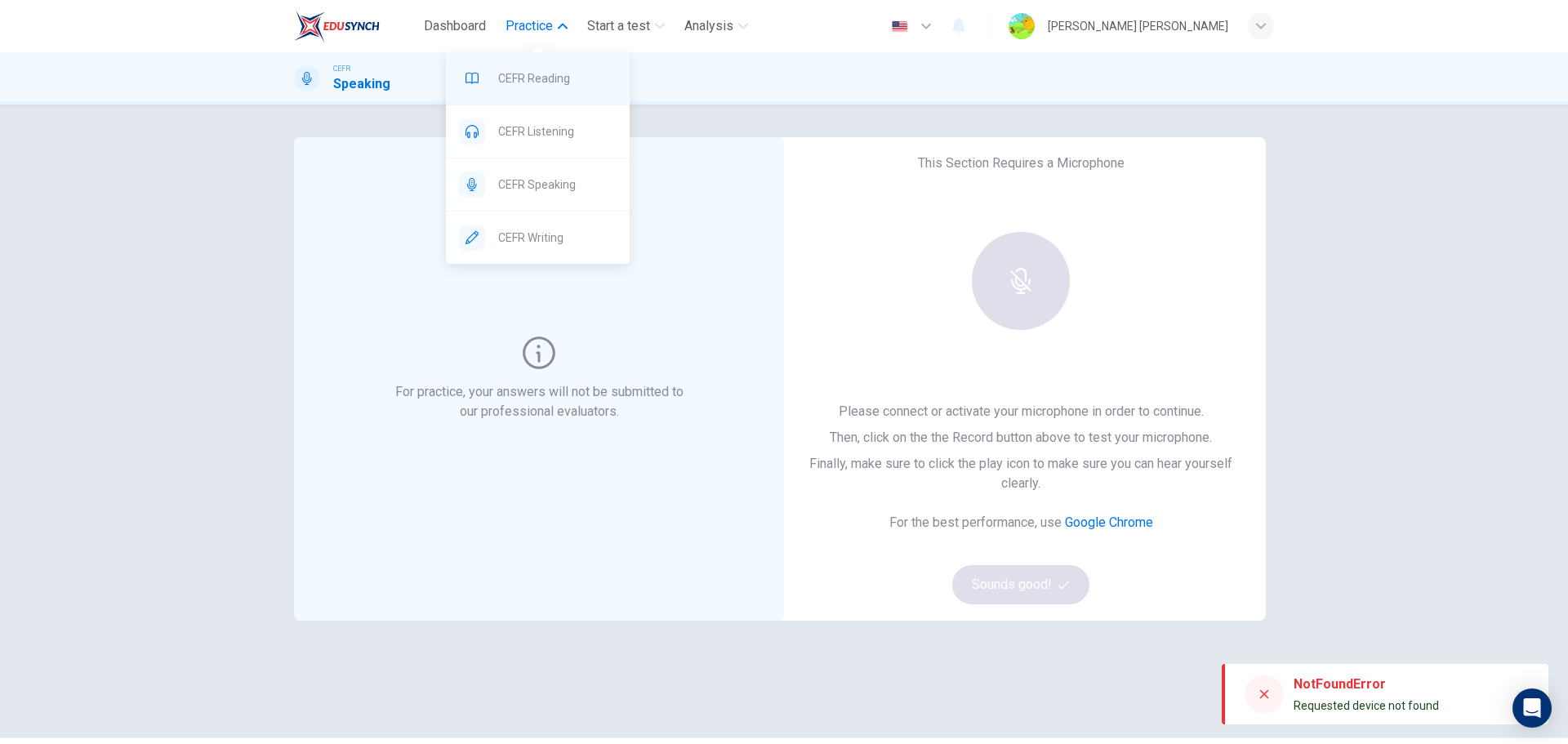
click at [539, 75] on span "CEFR Reading" at bounding box center [557, 78] width 118 height 20
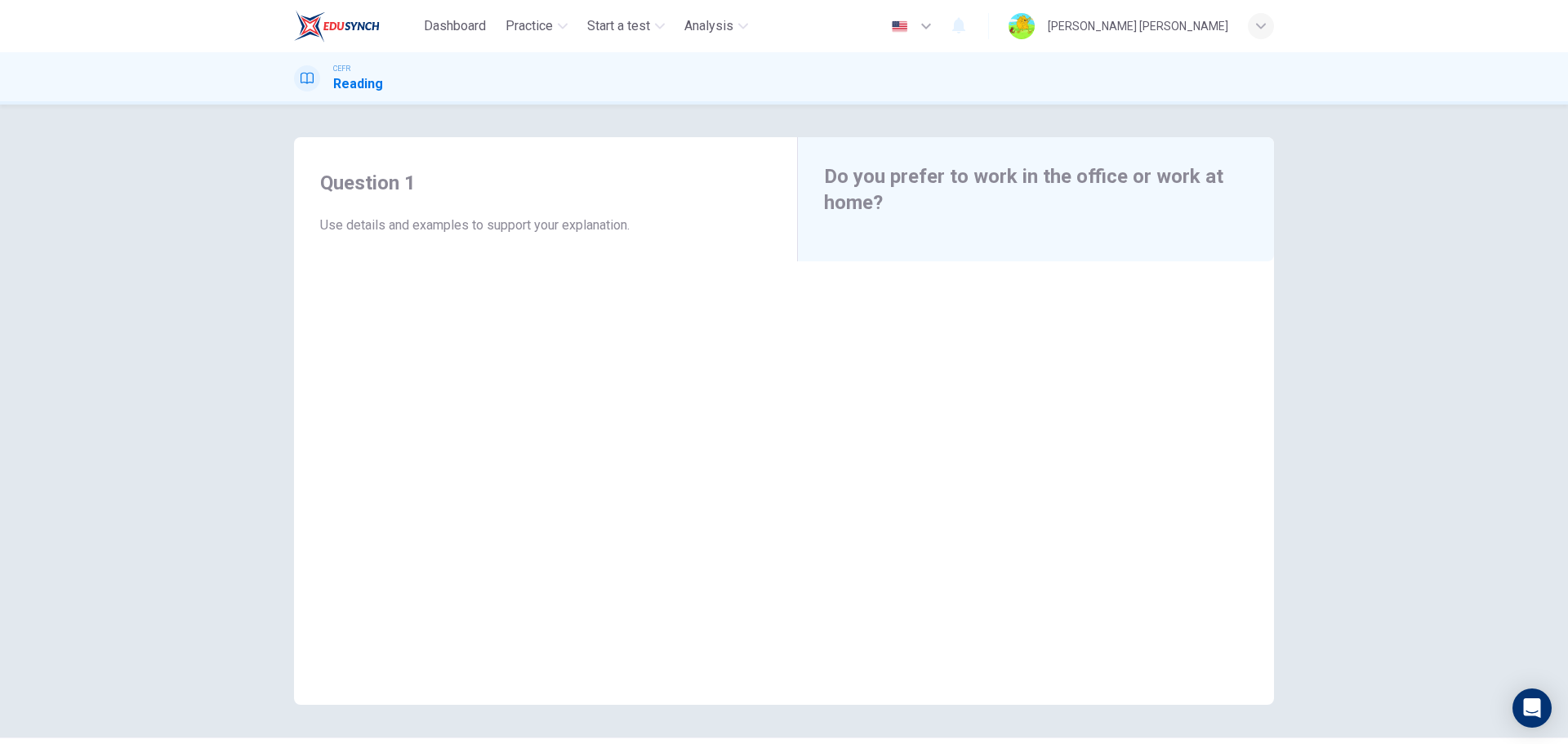
drag, startPoint x: 422, startPoint y: 225, endPoint x: 350, endPoint y: 228, distance: 72.1
click at [408, 227] on span "Use details and examples to support your explanation." at bounding box center [545, 225] width 450 height 20
click at [345, 227] on span "Use details and examples to support your explanation." at bounding box center [545, 225] width 450 height 20
click at [401, 221] on span "Use details and examples to support your explanation." at bounding box center [545, 225] width 450 height 20
drag, startPoint x: 341, startPoint y: 236, endPoint x: 803, endPoint y: 204, distance: 463.1
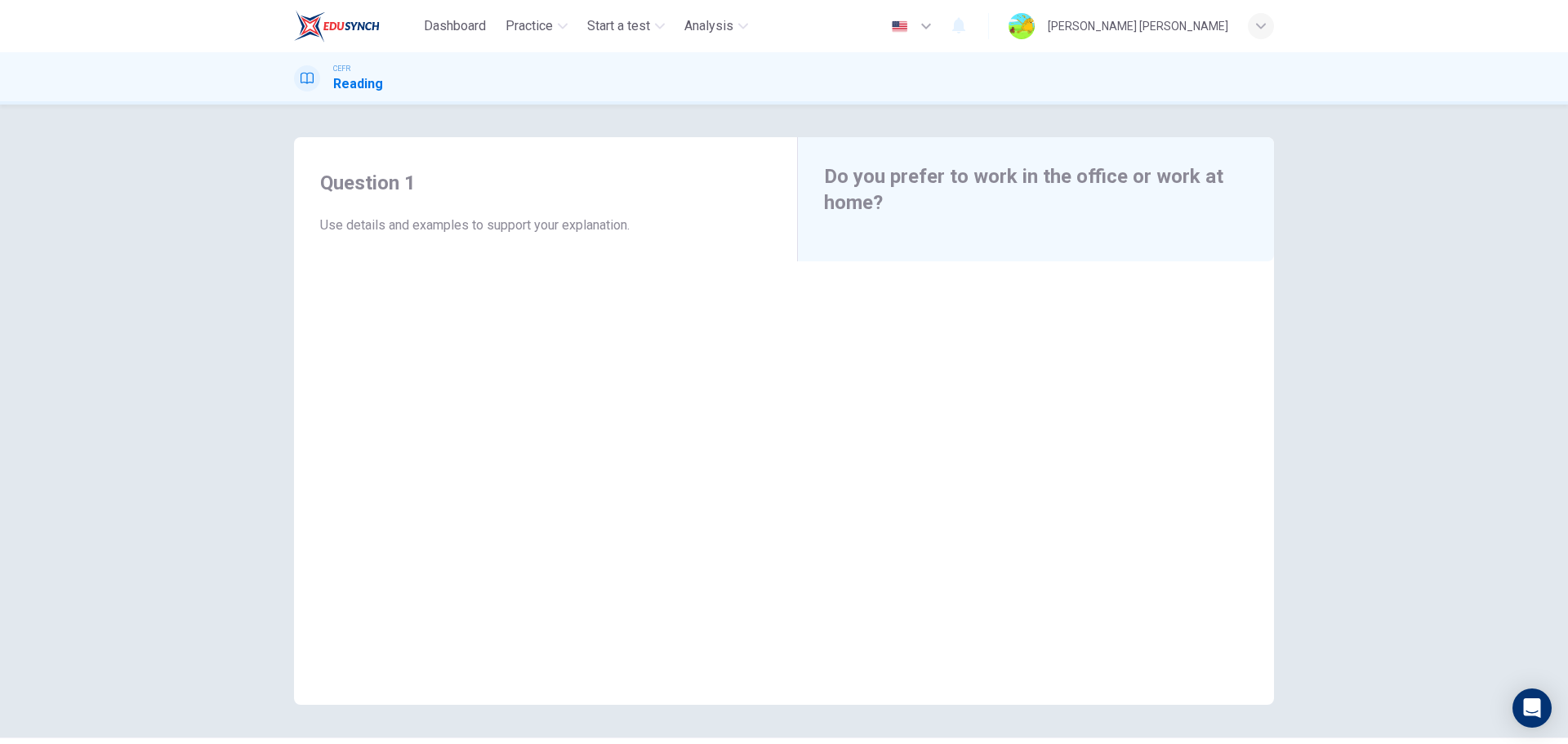
click at [803, 204] on div "Question 1 Use details and examples to support your explanation. Do you prefer …" at bounding box center [784, 420] width 981 height 568
click at [561, 84] on span "CEFR Reading" at bounding box center [557, 78] width 118 height 20
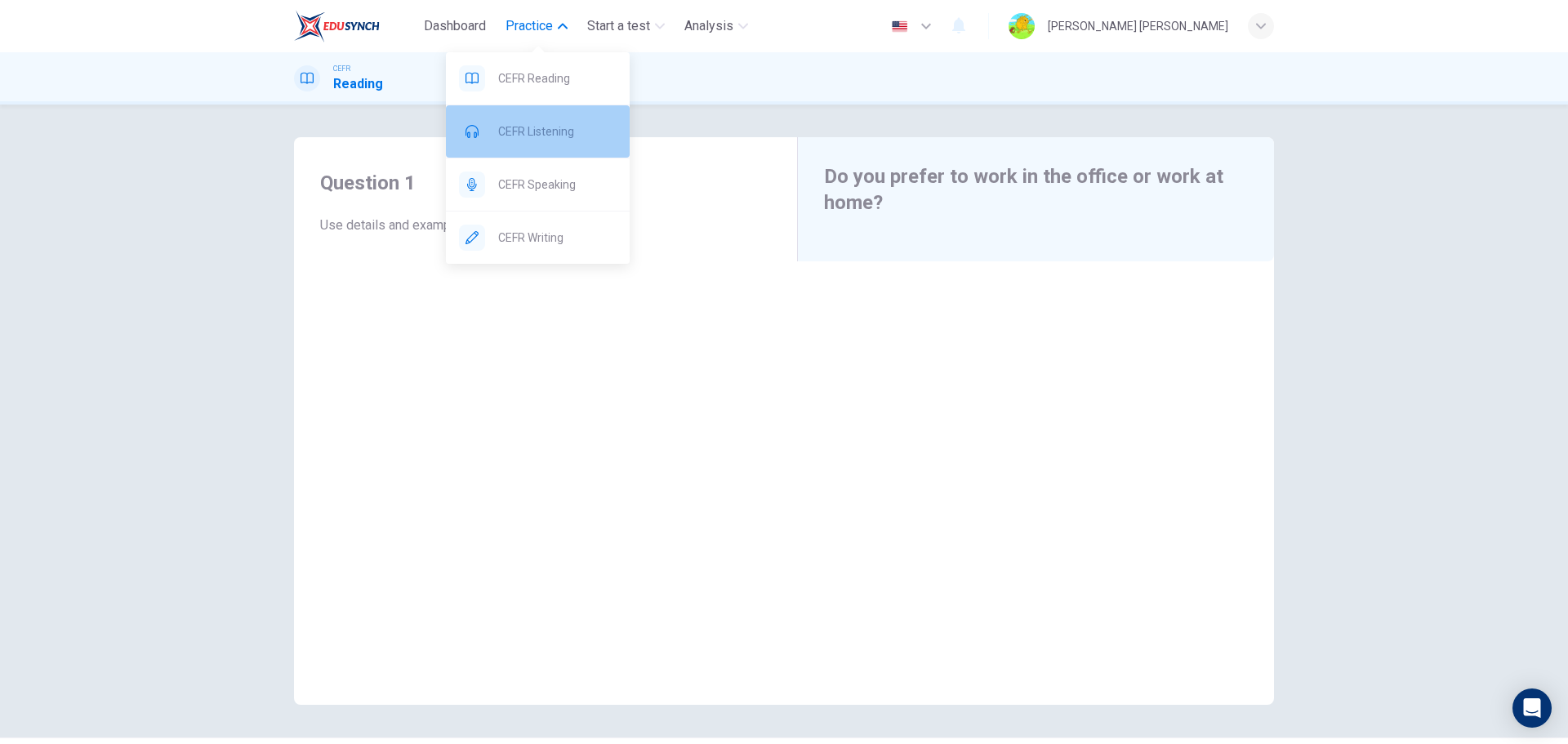
click at [565, 118] on div "CEFR Listening" at bounding box center [538, 131] width 184 height 53
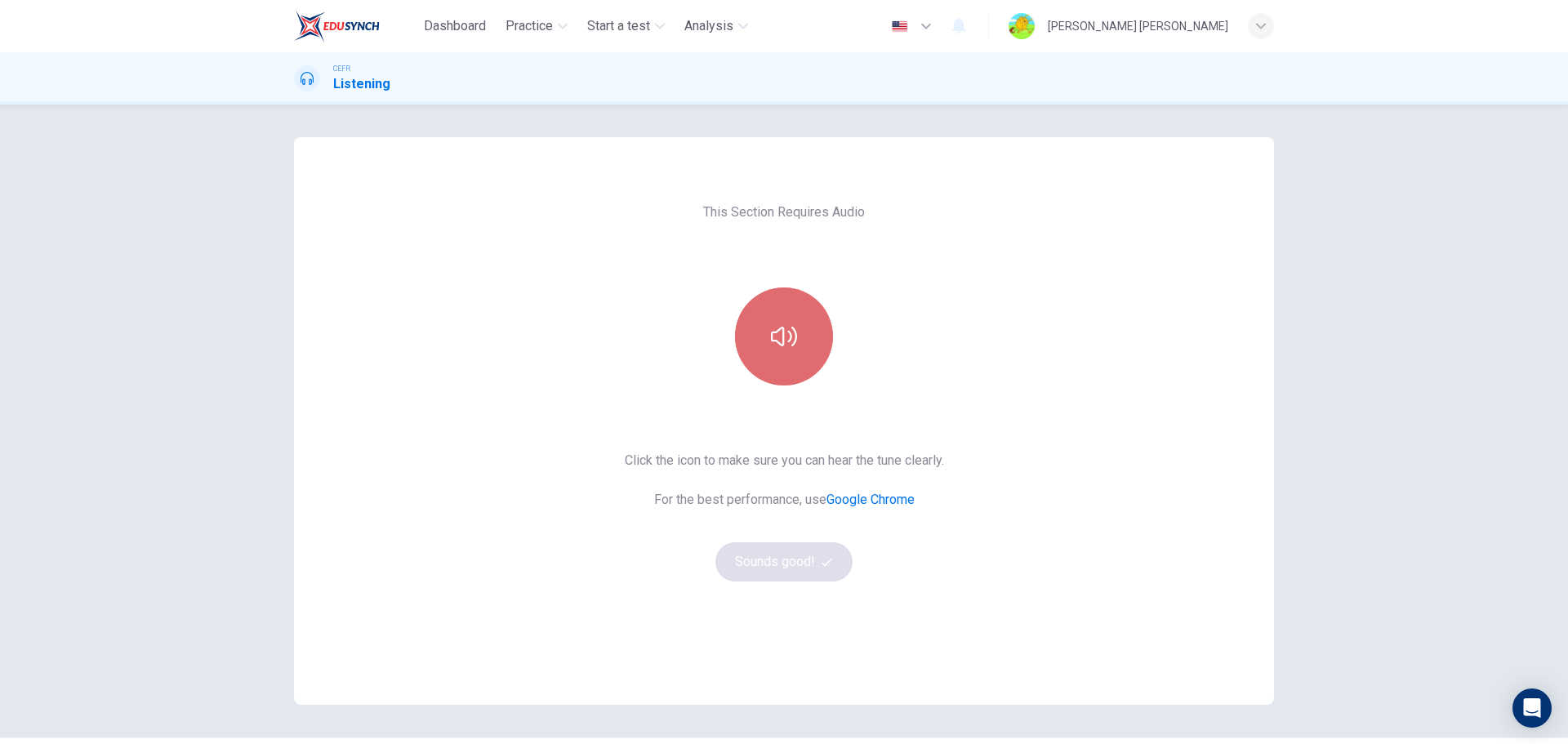
click at [781, 320] on button "button" at bounding box center [784, 336] width 98 height 98
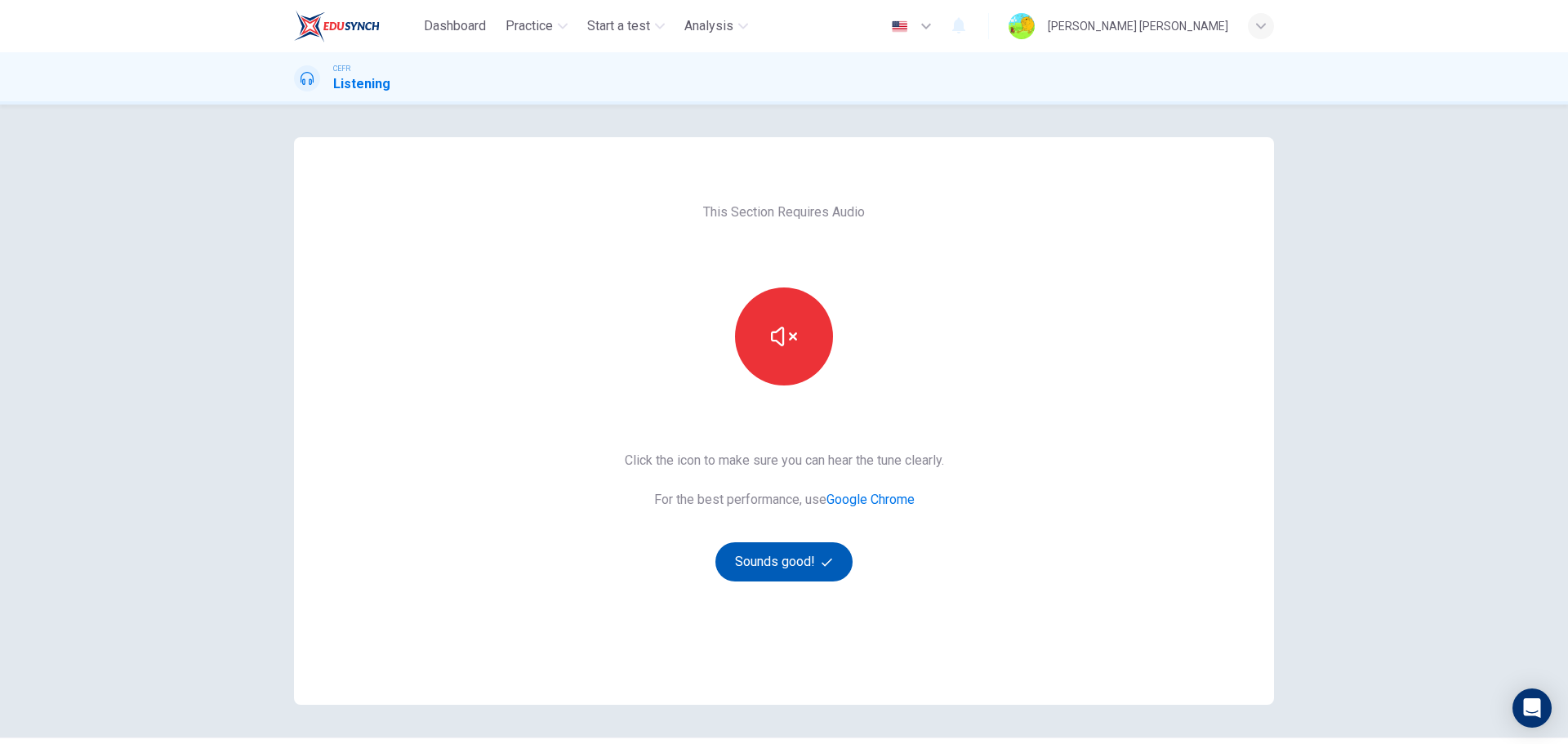
click at [823, 560] on icon "button" at bounding box center [827, 562] width 10 height 10
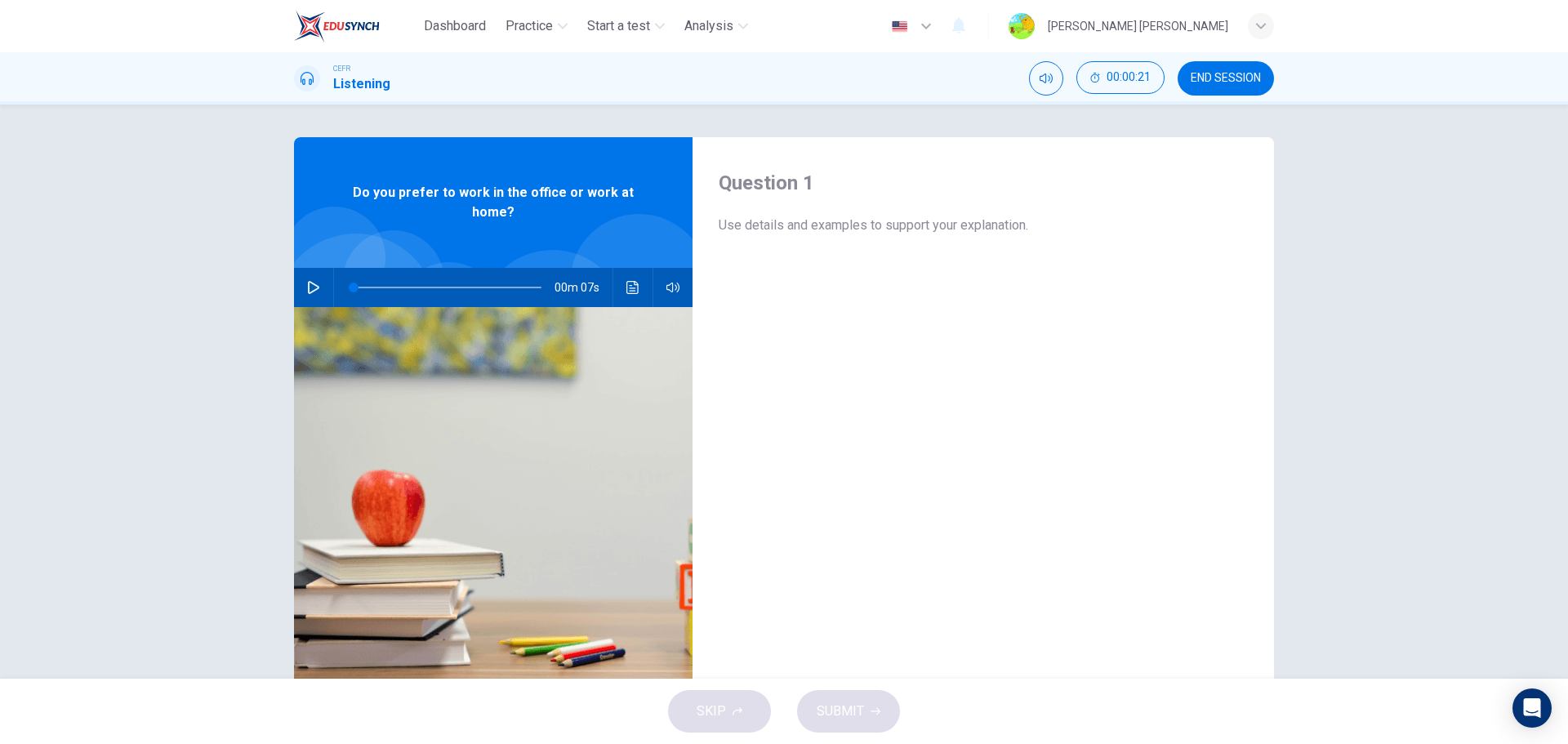
click at [312, 279] on button "button" at bounding box center [313, 288] width 26 height 39
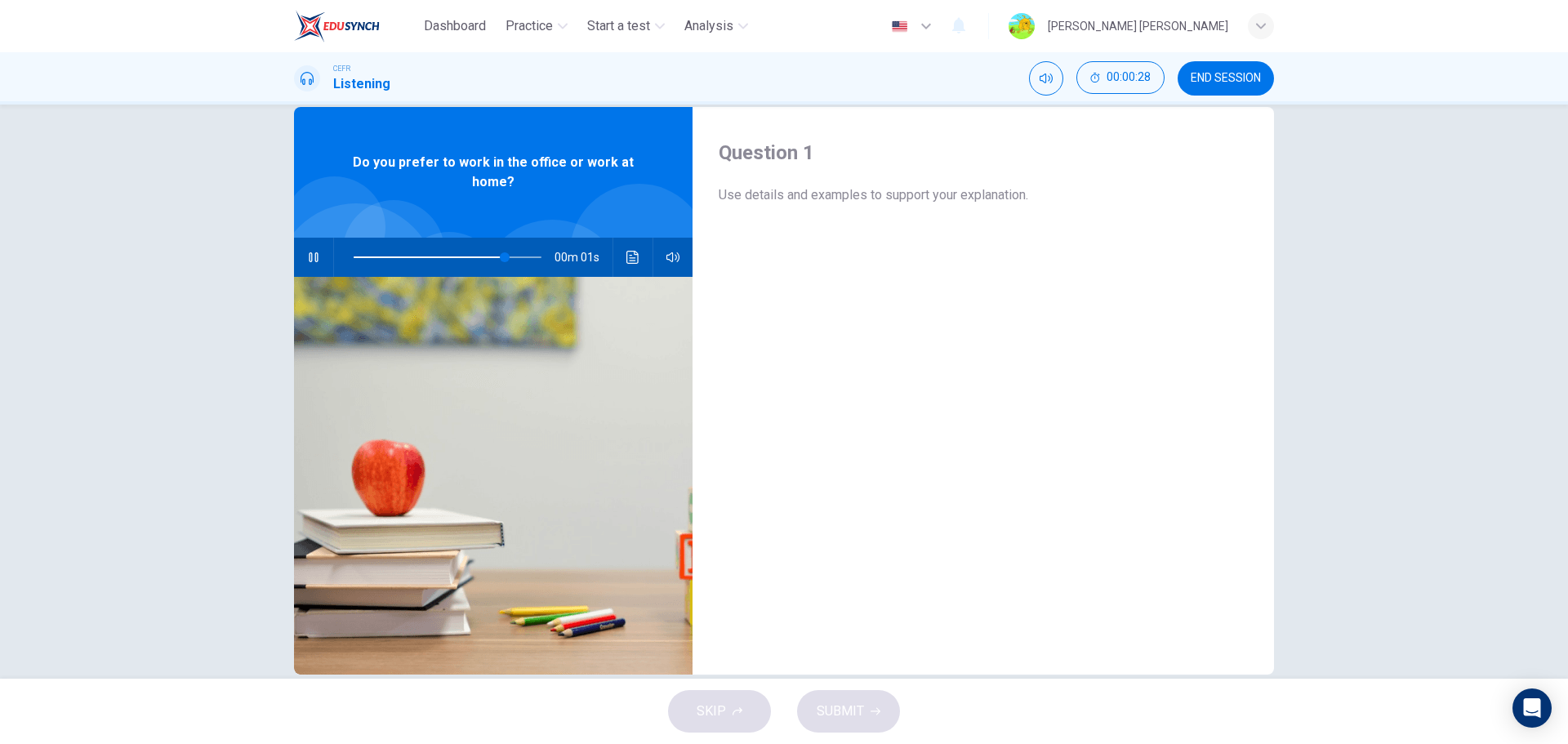
scroll to position [59, 0]
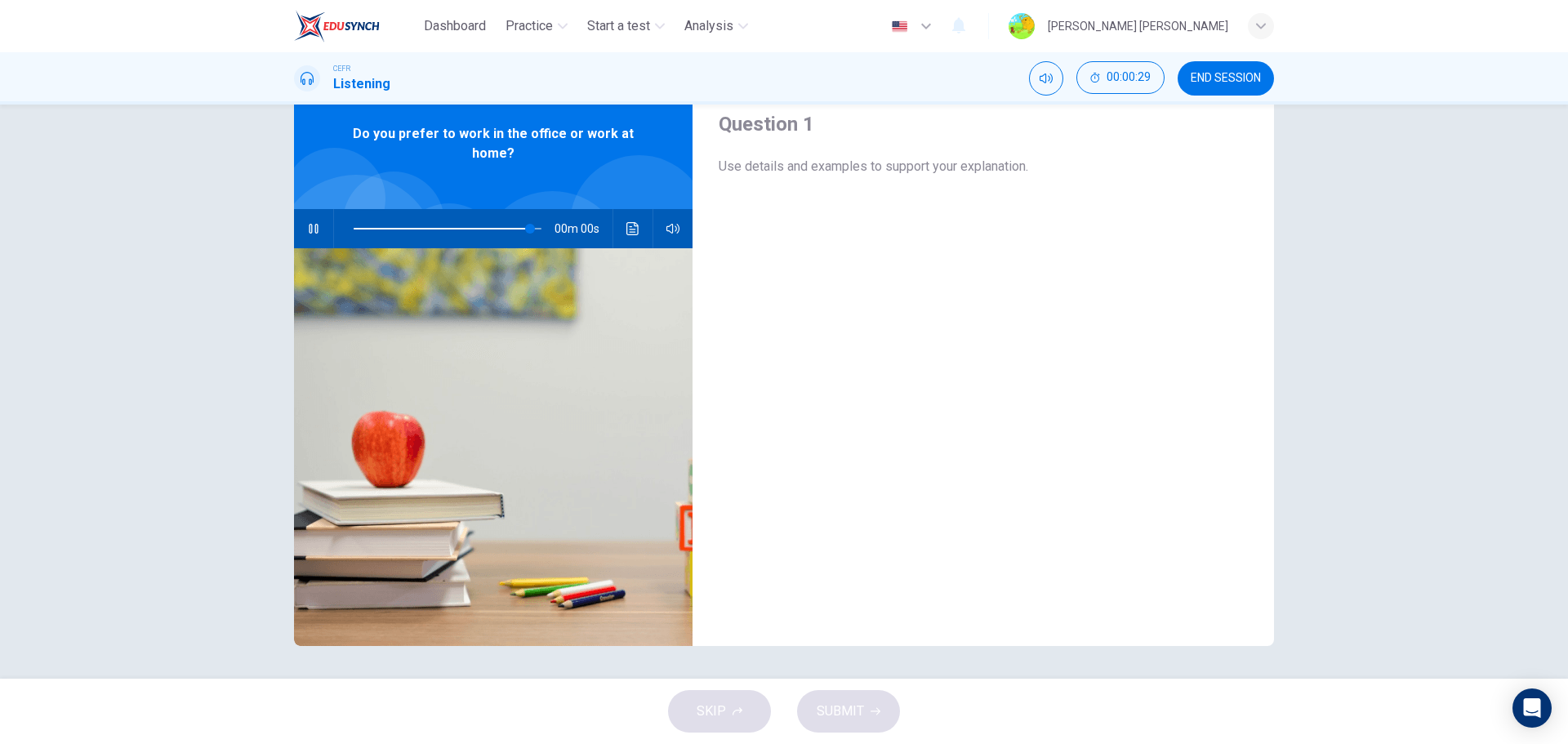
type input "0"
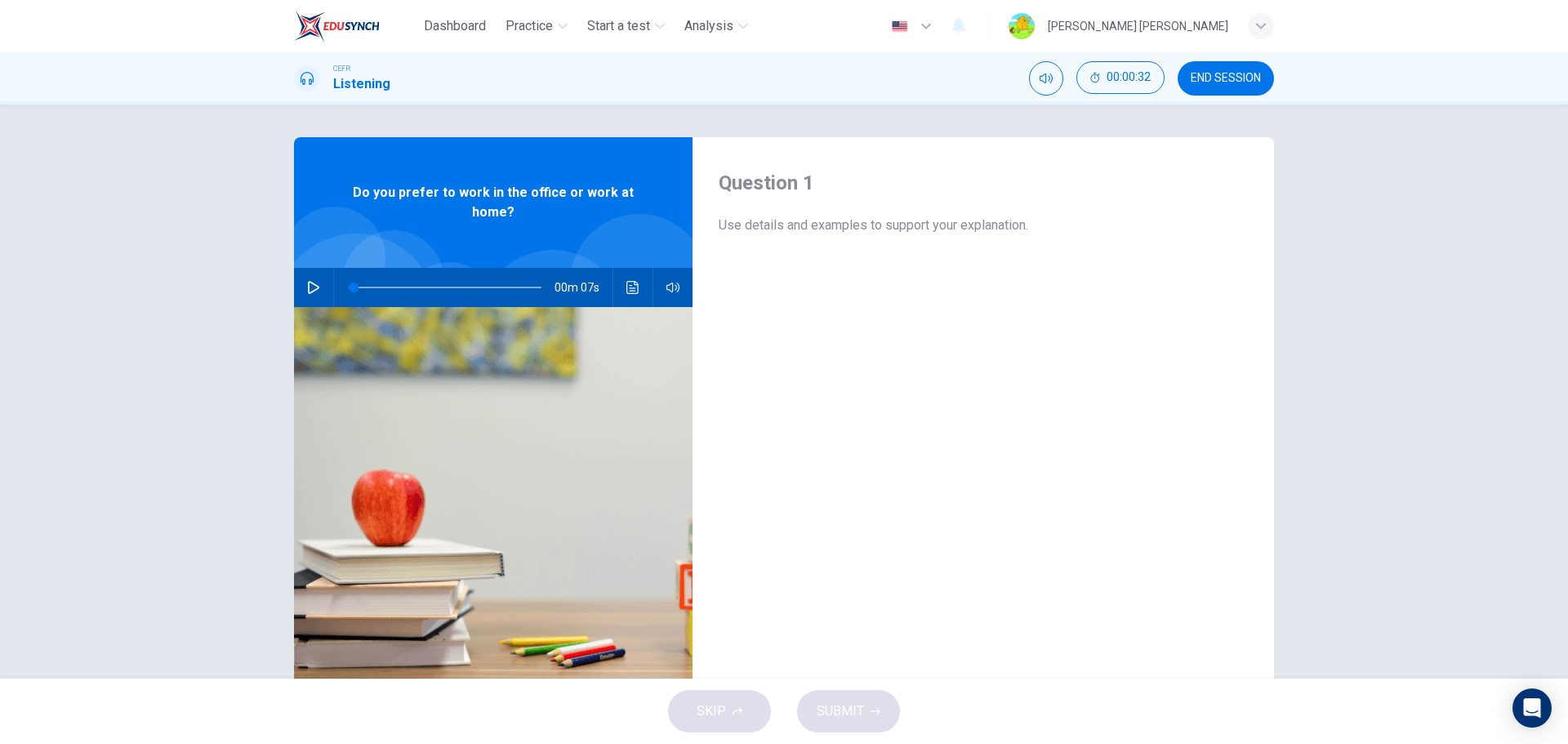
click at [342, 82] on h1 "Listening" at bounding box center [361, 84] width 57 height 20
click at [473, 26] on span "Dashboard" at bounding box center [455, 25] width 62 height 20
